Goal: Find specific page/section: Locate item on page

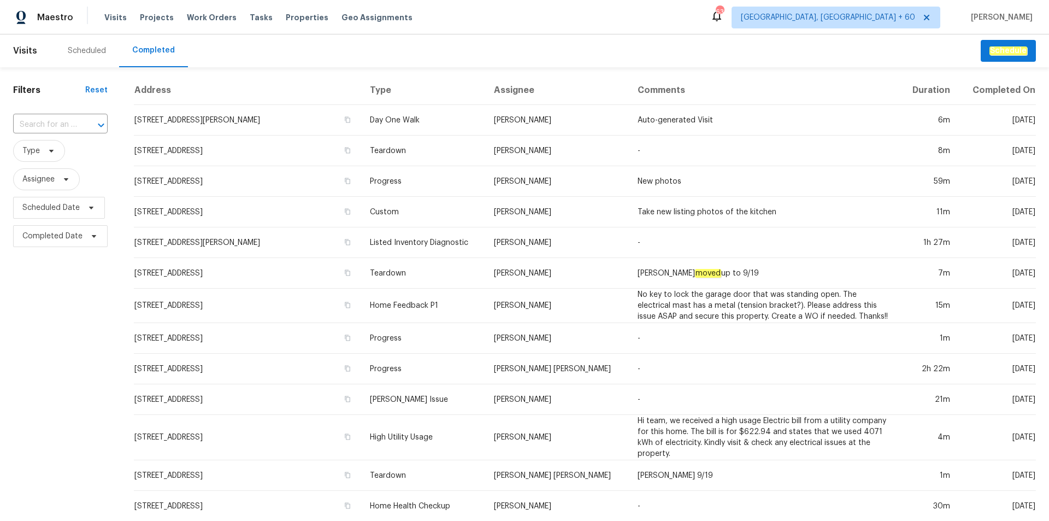
click at [63, 123] on input "text" at bounding box center [45, 124] width 64 height 17
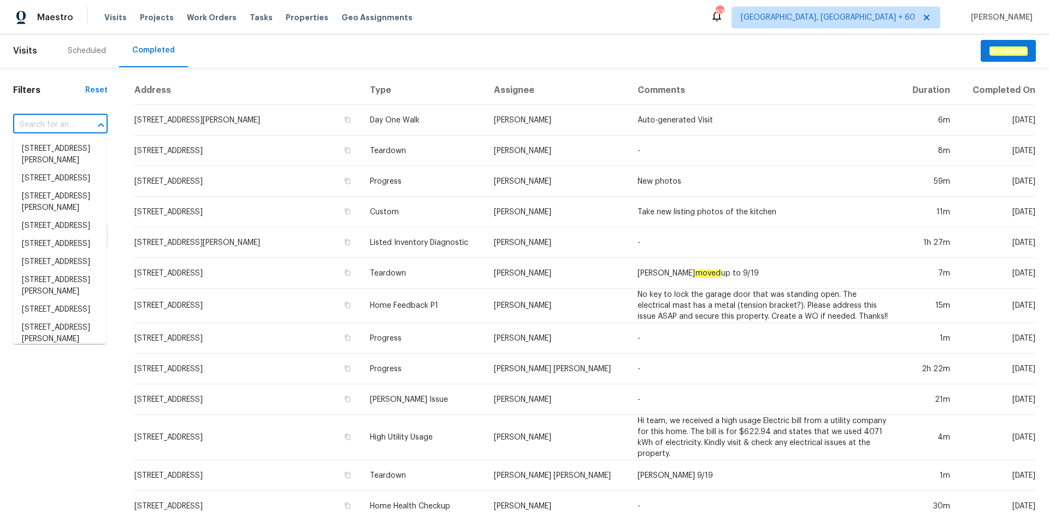
paste input "[STREET_ADDRESS]"
type input "[STREET_ADDRESS]"
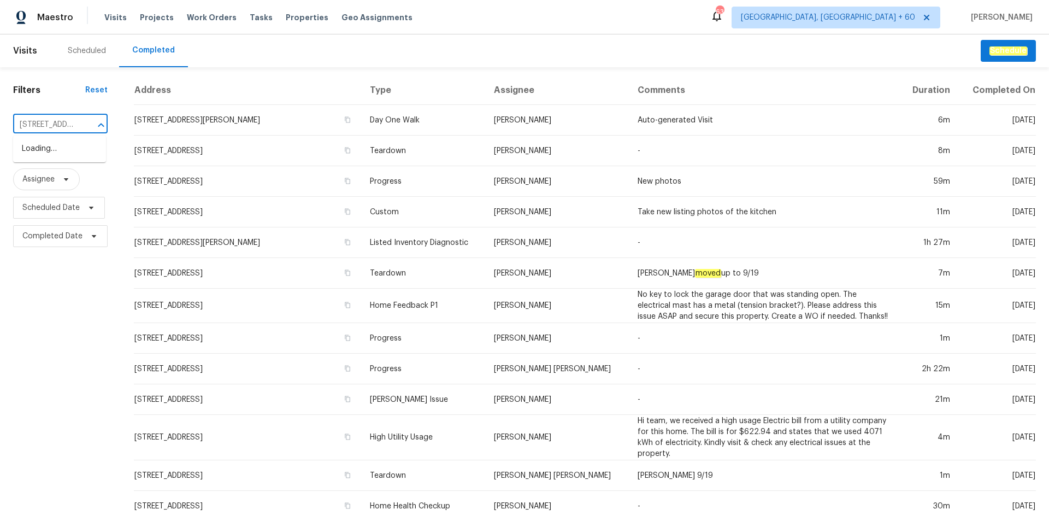
scroll to position [0, 68]
click at [51, 158] on li "[STREET_ADDRESS]" at bounding box center [59, 149] width 93 height 18
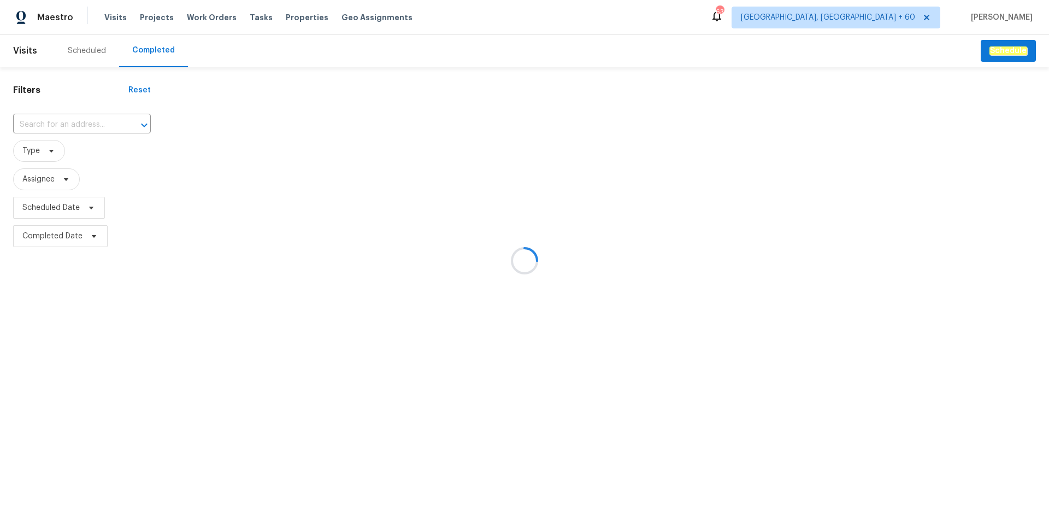
click at [74, 119] on div at bounding box center [524, 260] width 1049 height 521
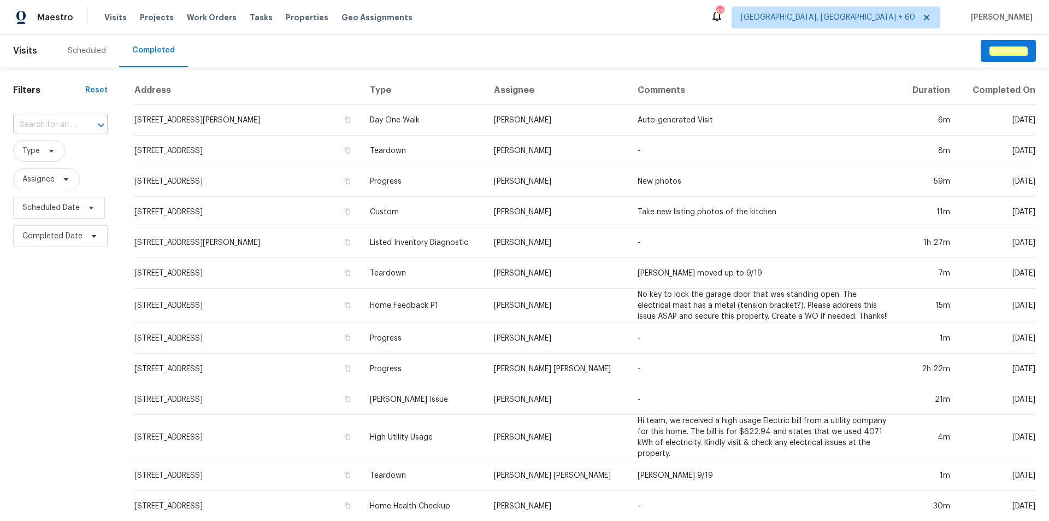
click at [73, 126] on input "text" at bounding box center [45, 124] width 64 height 17
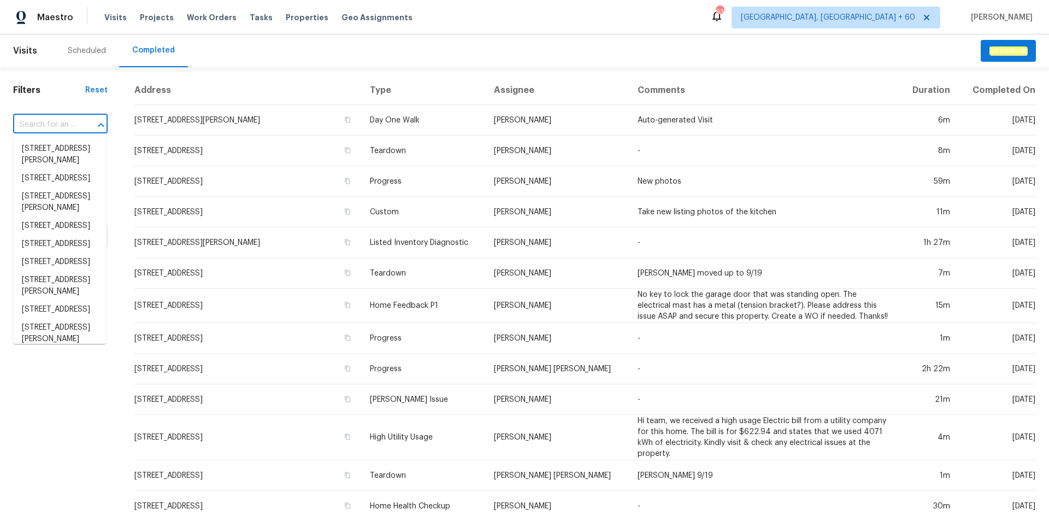
paste input "[STREET_ADDRESS]"
type input "[STREET_ADDRESS]"
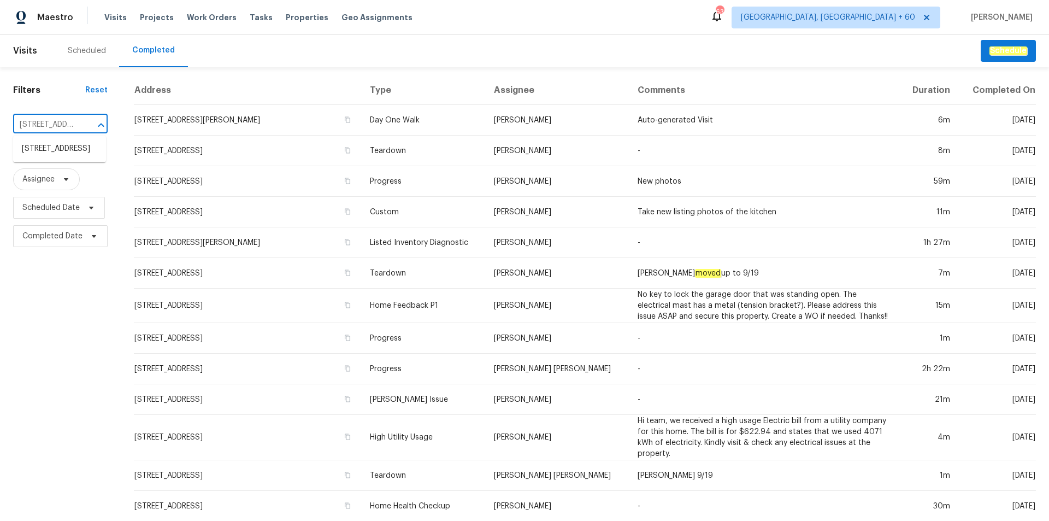
scroll to position [0, 68]
click at [73, 151] on li "[STREET_ADDRESS]" at bounding box center [59, 149] width 93 height 18
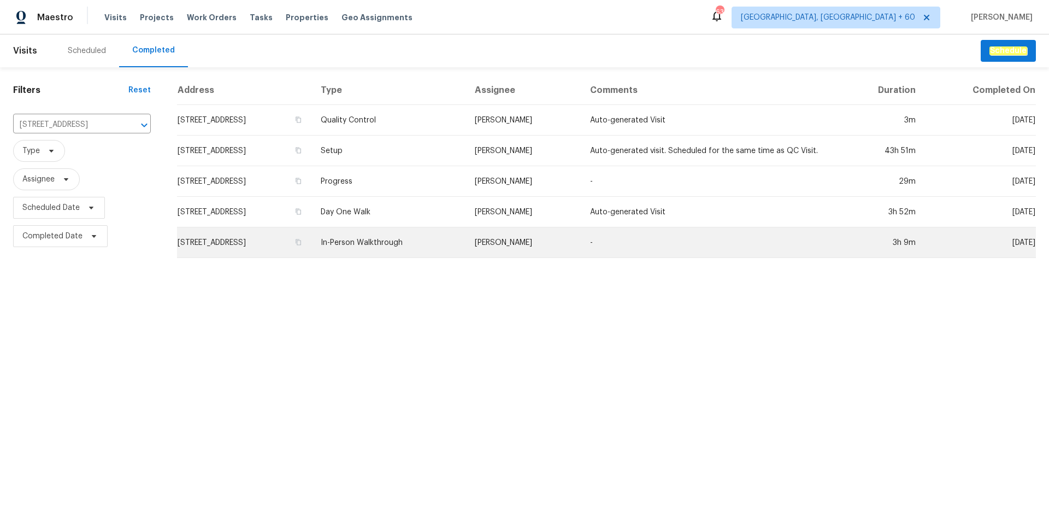
click at [442, 253] on td "In-Person Walkthrough" at bounding box center [389, 242] width 154 height 31
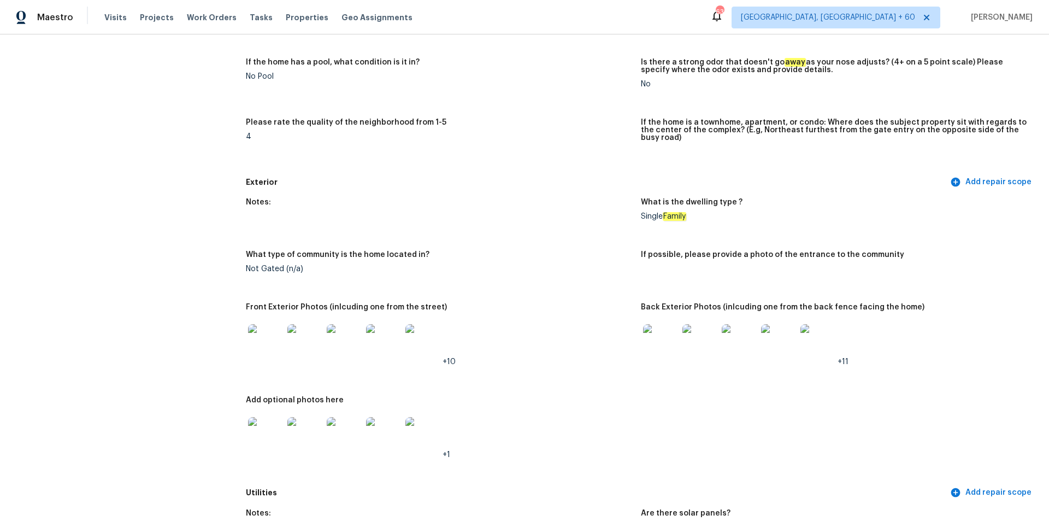
scroll to position [328, 0]
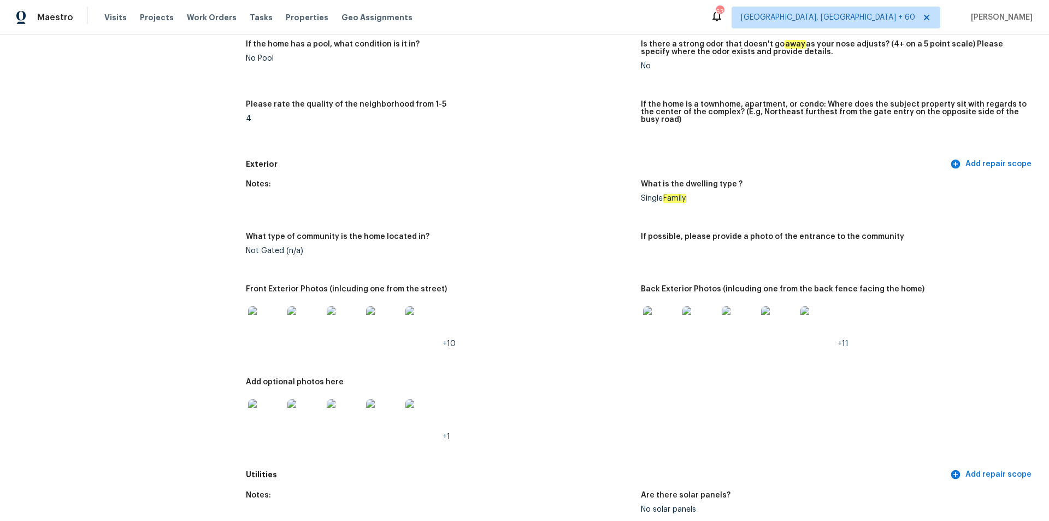
click at [649, 316] on img at bounding box center [660, 323] width 35 height 35
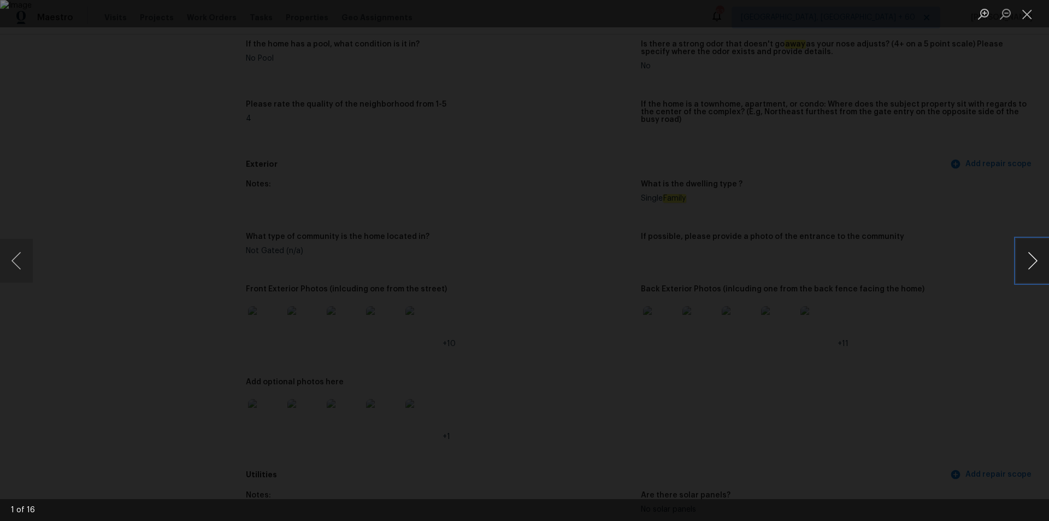
click at [1036, 260] on button "Next image" at bounding box center [1032, 261] width 33 height 44
click at [1037, 259] on button "Next image" at bounding box center [1032, 261] width 33 height 44
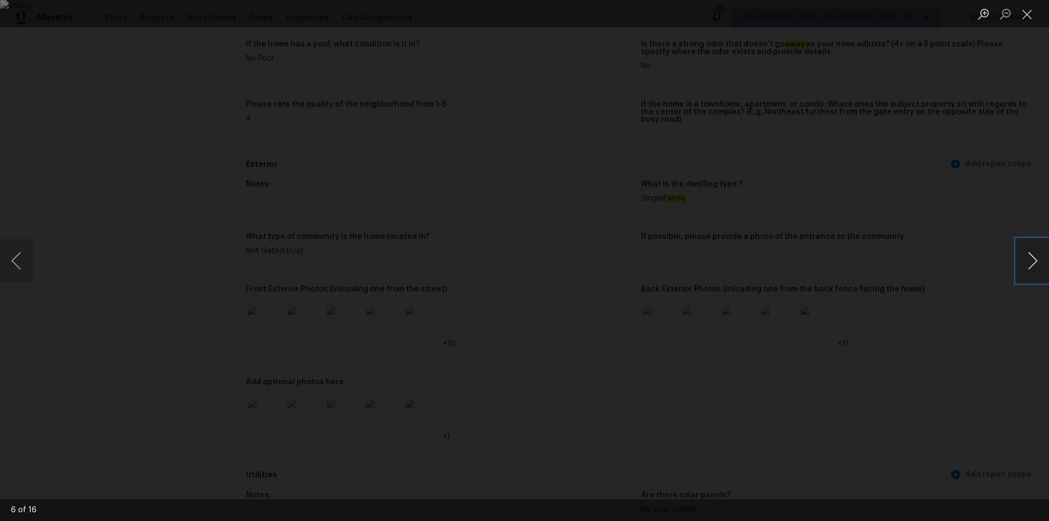
click at [1030, 253] on button "Next image" at bounding box center [1032, 261] width 33 height 44
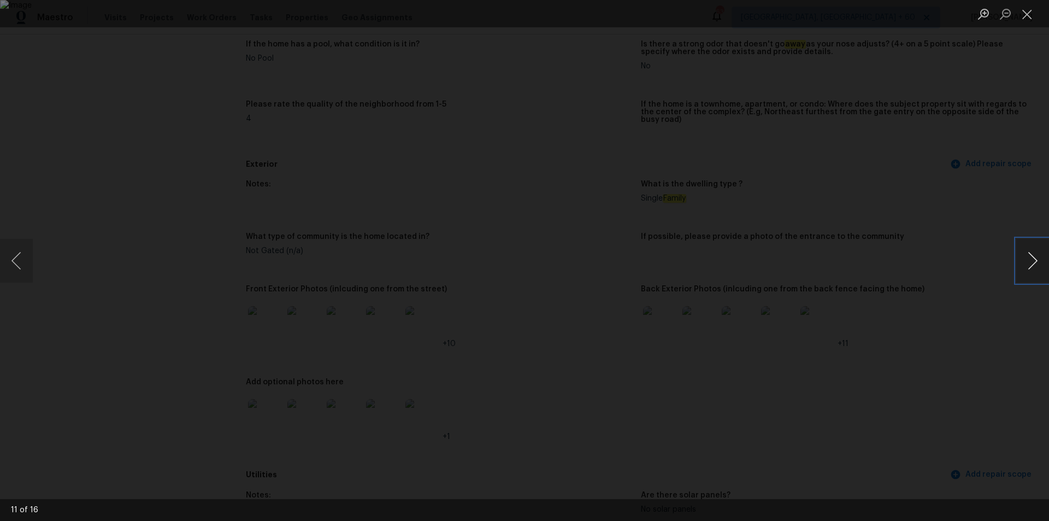
click at [1030, 253] on button "Next image" at bounding box center [1032, 261] width 33 height 44
click at [962, 159] on div "Lightbox" at bounding box center [524, 260] width 1049 height 521
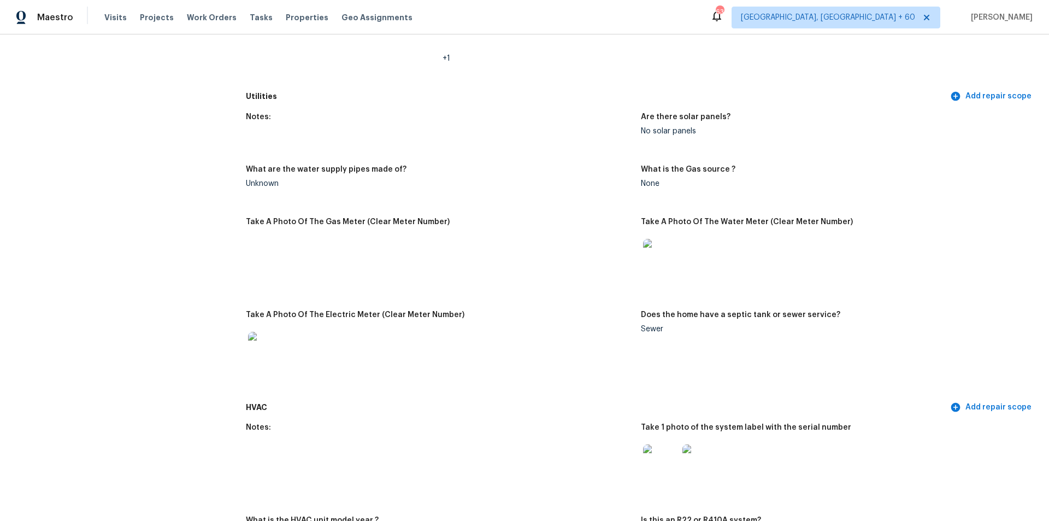
scroll to position [492, 0]
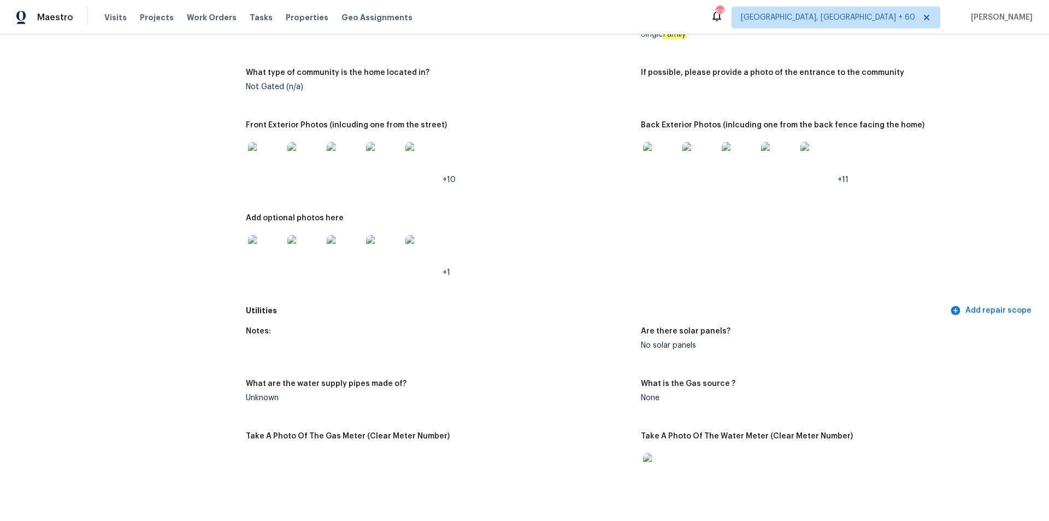
click at [654, 158] on img at bounding box center [660, 159] width 35 height 35
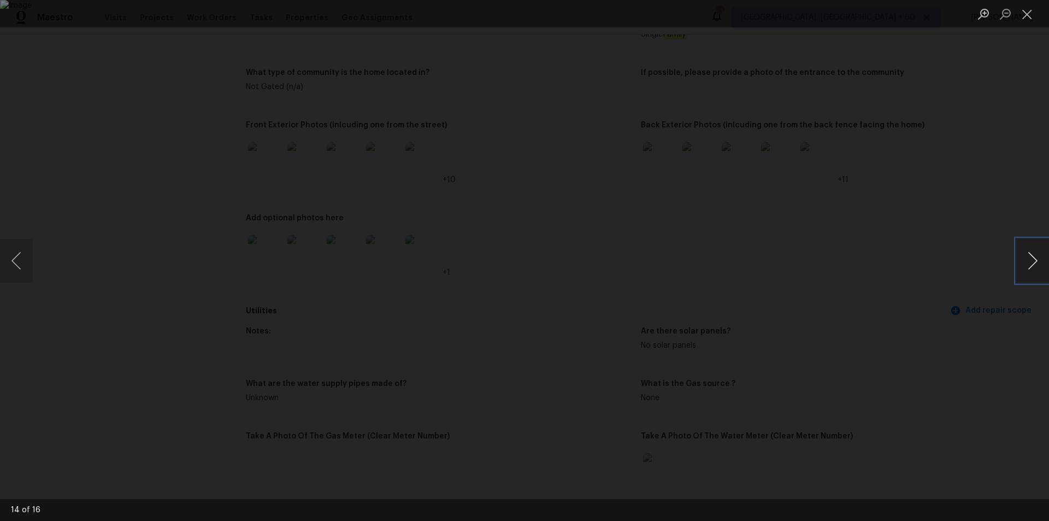
click at [1022, 261] on button "Next image" at bounding box center [1032, 261] width 33 height 44
click at [928, 208] on div "Lightbox" at bounding box center [524, 260] width 1049 height 521
